Goal: Task Accomplishment & Management: Use online tool/utility

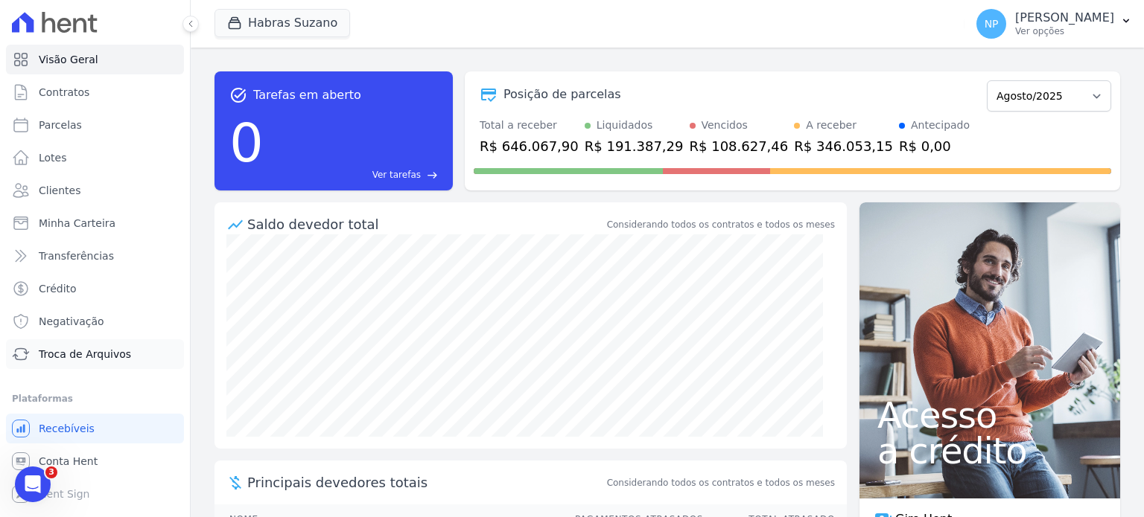
click at [94, 348] on span "Troca de Arquivos" at bounding box center [85, 354] width 92 height 15
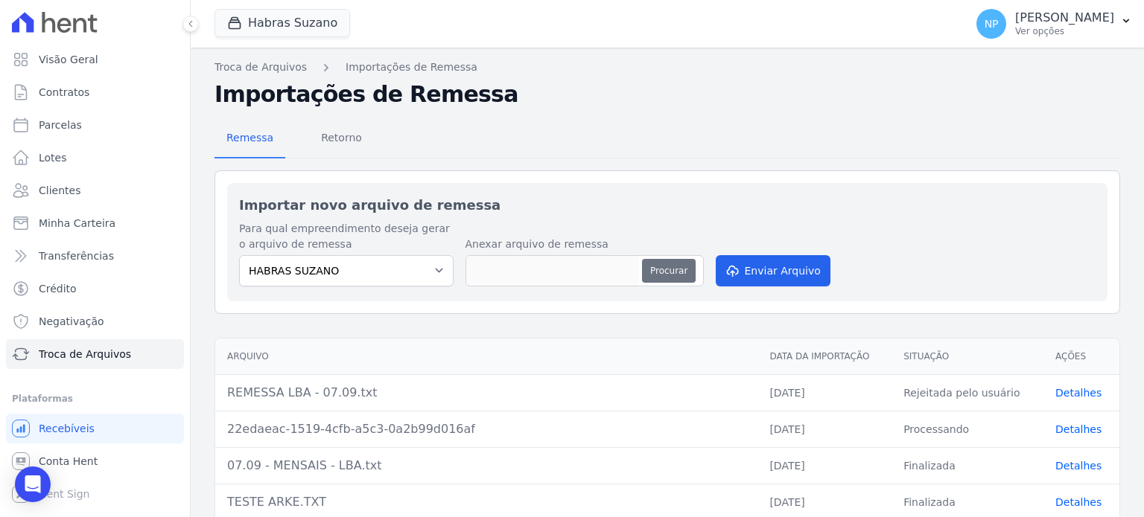
click at [668, 274] on button "Procurar" at bounding box center [669, 271] width 54 height 24
type input "REMESSA LBA - 07.09.txt"
click at [756, 265] on button "Enviar Arquivo" at bounding box center [773, 270] width 115 height 31
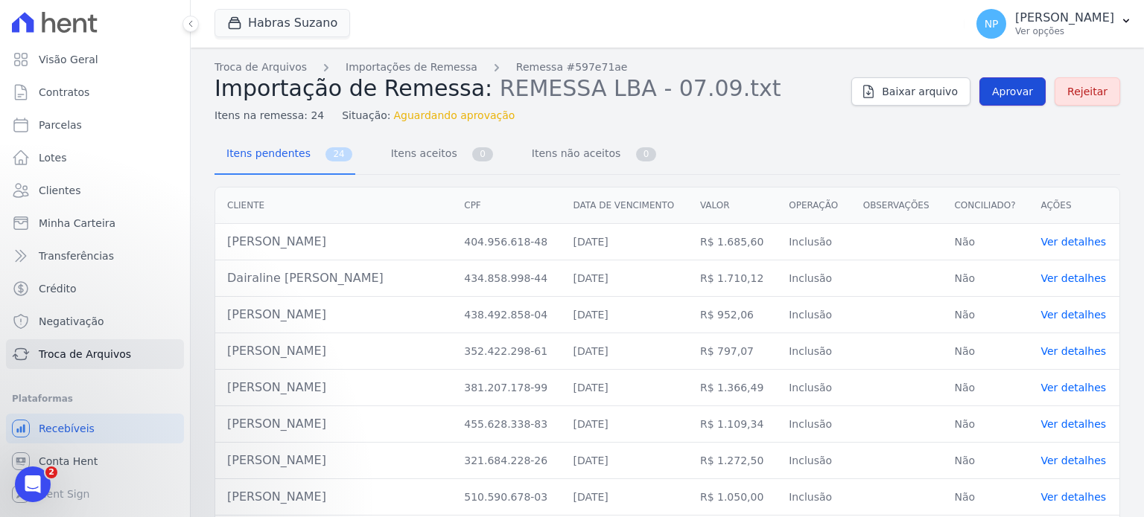
click at [1003, 95] on span "Aprovar" at bounding box center [1012, 91] width 41 height 15
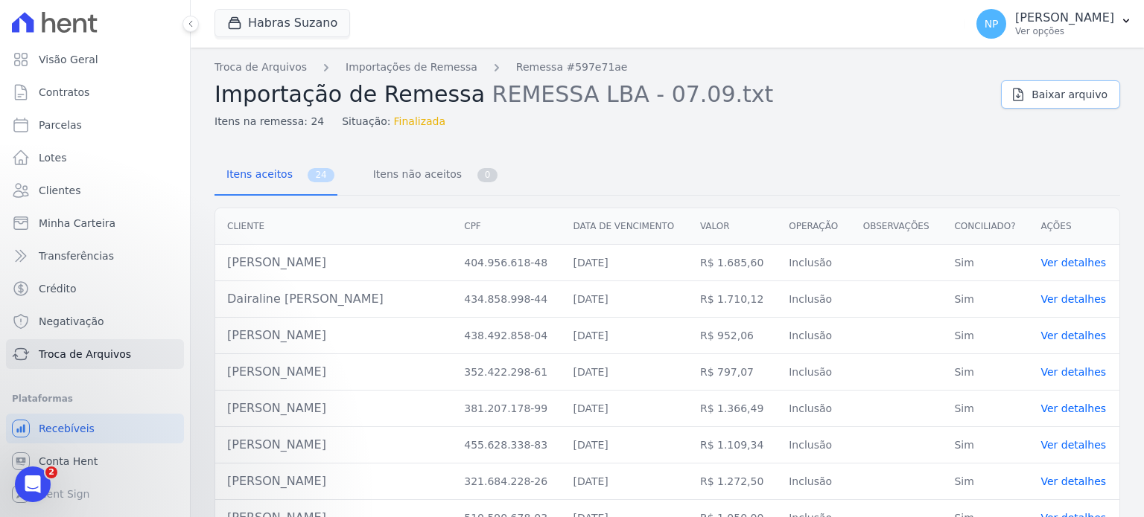
click at [1054, 98] on span "Baixar arquivo" at bounding box center [1069, 94] width 76 height 15
click at [1027, 98] on link "Baixar arquivo" at bounding box center [1060, 94] width 119 height 28
drag, startPoint x: 340, startPoint y: 273, endPoint x: 218, endPoint y: 276, distance: 121.4
click at [218, 276] on td "[PERSON_NAME]" at bounding box center [333, 263] width 237 height 36
copy td "Adriano De Almeida Lemos"
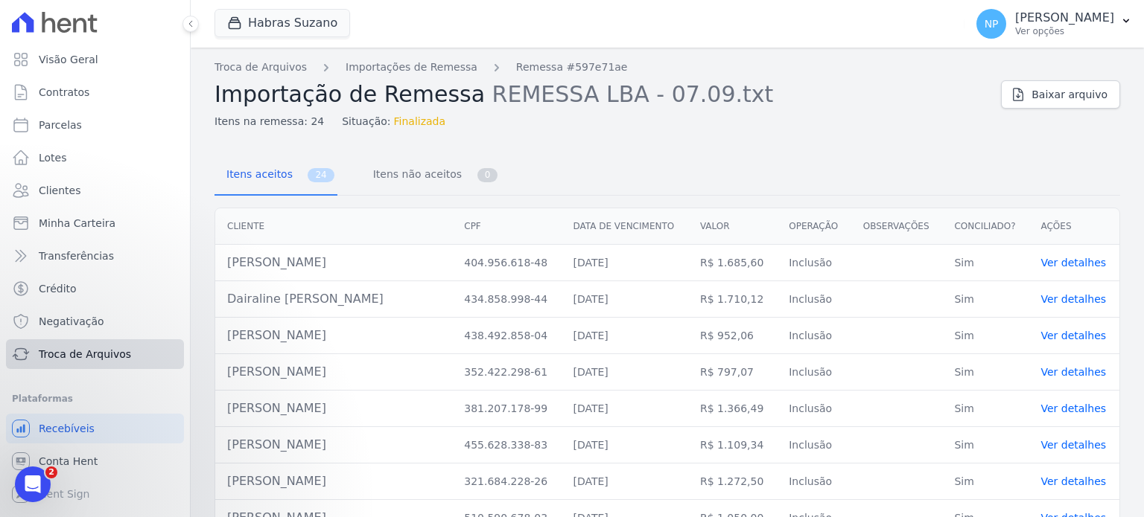
click at [87, 365] on link "Troca de Arquivos" at bounding box center [95, 355] width 178 height 30
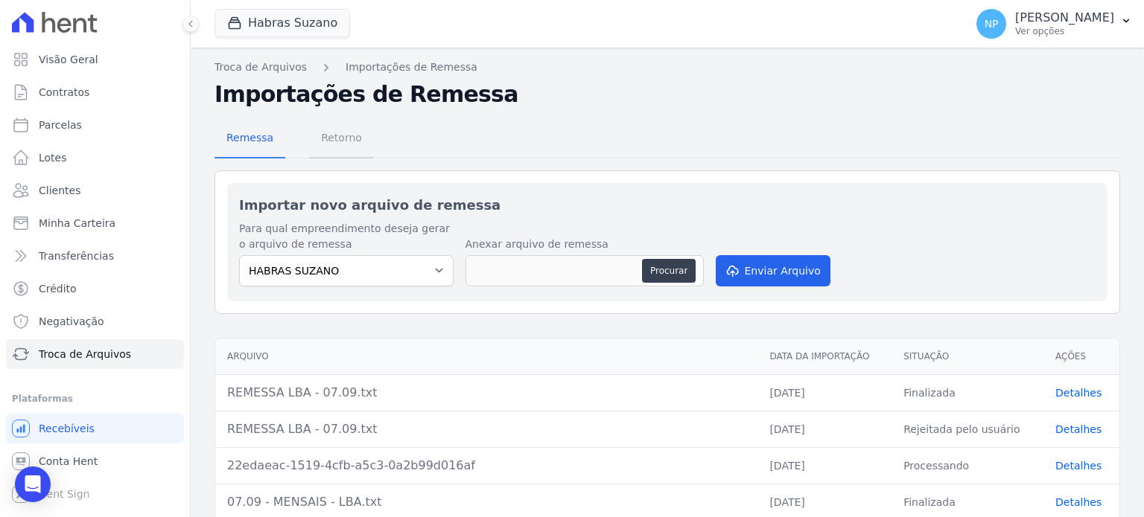
click at [340, 133] on span "Retorno" at bounding box center [341, 138] width 59 height 30
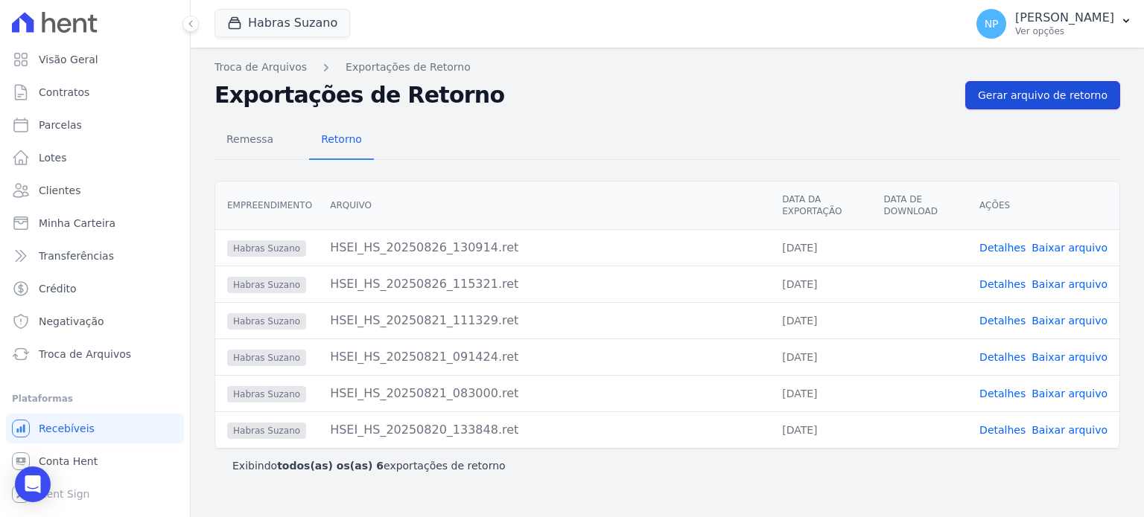
click at [1003, 91] on span "Gerar arquivo de retorno" at bounding box center [1043, 95] width 130 height 15
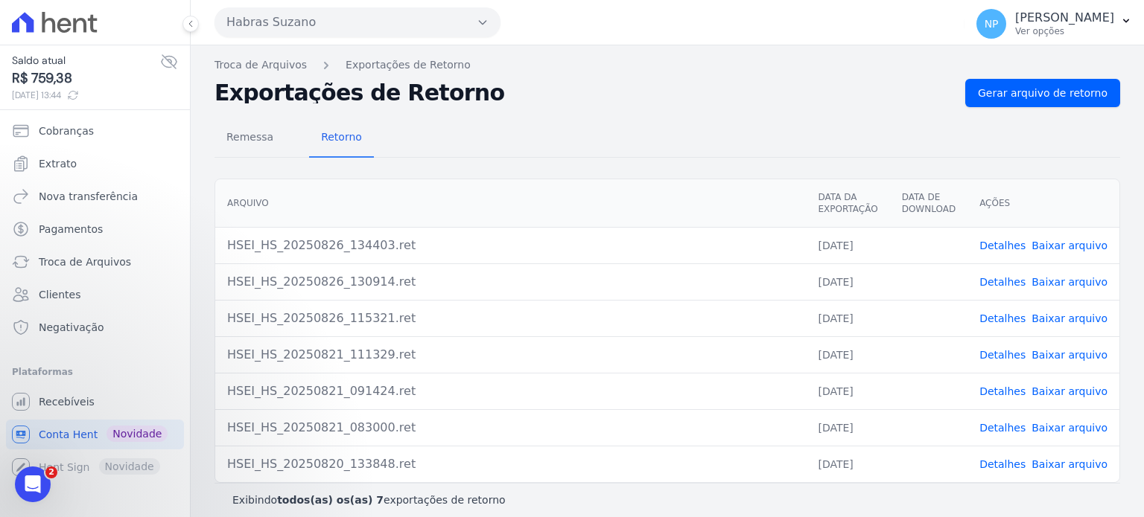
click at [281, 165] on div "Remessa Retorno [GEOGRAPHIC_DATA] Data da Exportação Data de Download Ações HSE…" at bounding box center [666, 311] width 905 height 409
click at [1072, 240] on link "Baixar arquivo" at bounding box center [1069, 246] width 76 height 12
